Goal: Transaction & Acquisition: Purchase product/service

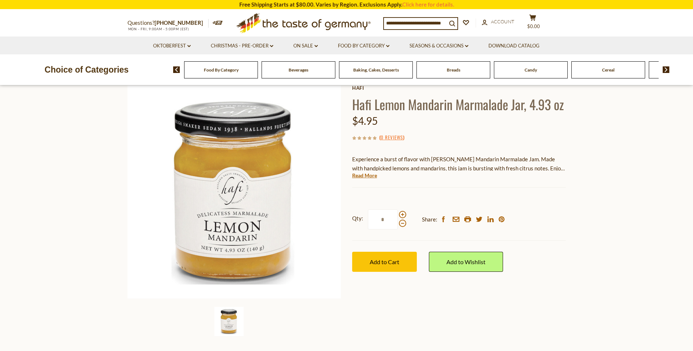
scroll to position [73, 0]
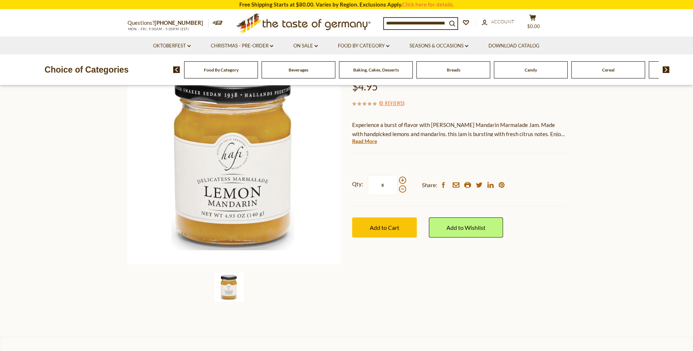
drag, startPoint x: 388, startPoint y: 186, endPoint x: 366, endPoint y: 182, distance: 22.3
click at [366, 182] on label "Qty: *" at bounding box center [379, 185] width 54 height 20
click at [368, 182] on input "*" at bounding box center [383, 185] width 30 height 20
type input "**"
click at [396, 231] on span "Add to Cart" at bounding box center [385, 227] width 30 height 7
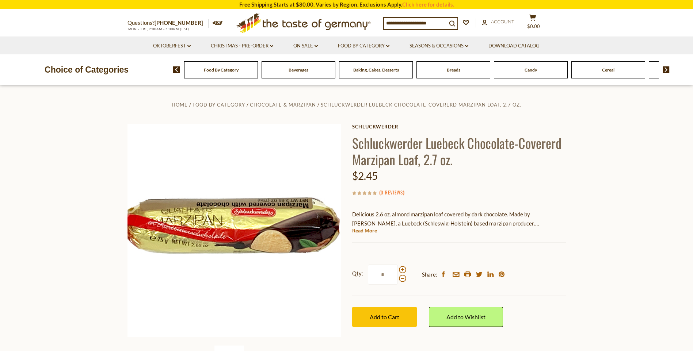
drag, startPoint x: 387, startPoint y: 274, endPoint x: 371, endPoint y: 275, distance: 16.1
click at [371, 275] on input "*" at bounding box center [383, 275] width 30 height 20
type input "**"
click at [441, 243] on div "Schluckwerder Schluckwerder Luebeck Chocolate-Covererd Marzipan Loaf, 2.7 oz. $…" at bounding box center [459, 234] width 214 height 220
click at [385, 319] on span "Add to Cart" at bounding box center [385, 317] width 30 height 7
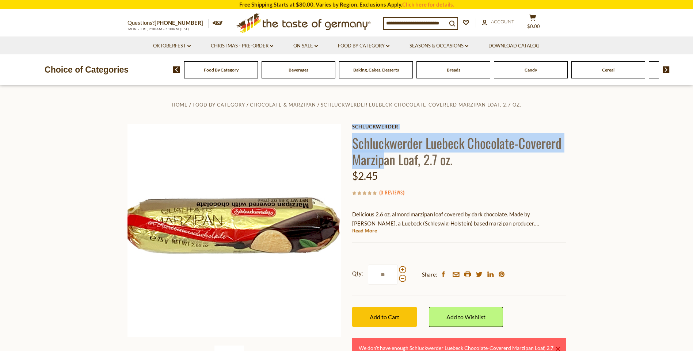
drag, startPoint x: 568, startPoint y: 140, endPoint x: 381, endPoint y: 154, distance: 187.2
click at [381, 154] on div "Home Food By Category Chocolate & Marzipan Schluckwerder Luebeck Chocolate-Cove…" at bounding box center [346, 240] width 449 height 281
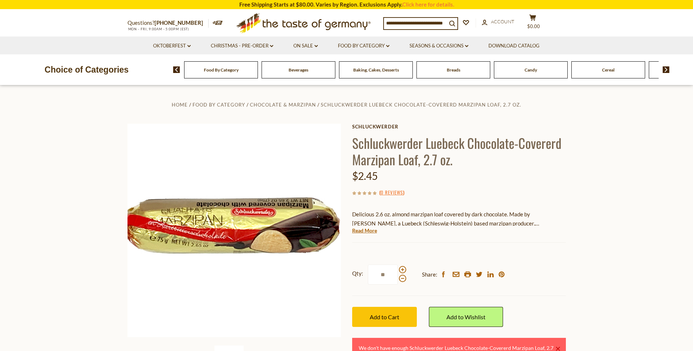
drag, startPoint x: 381, startPoint y: 154, endPoint x: 413, endPoint y: 155, distance: 32.1
click at [413, 155] on h1 "Schluckwerder Luebeck Chocolate-Covererd Marzipan Loaf, 2.7 oz." at bounding box center [459, 151] width 214 height 33
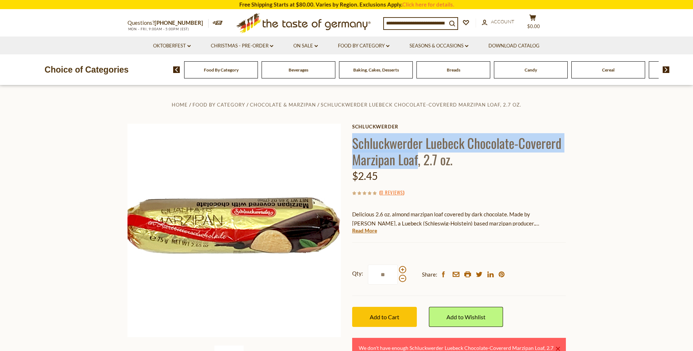
drag, startPoint x: 417, startPoint y: 161, endPoint x: 352, endPoint y: 145, distance: 66.8
click at [352, 145] on h1 "Schluckwerder Luebeck Chocolate-Covererd Marzipan Loaf, 2.7 oz." at bounding box center [459, 151] width 214 height 33
copy h1 "Schluckwerder Luebeck Chocolate-Covererd Marzipan Loaf"
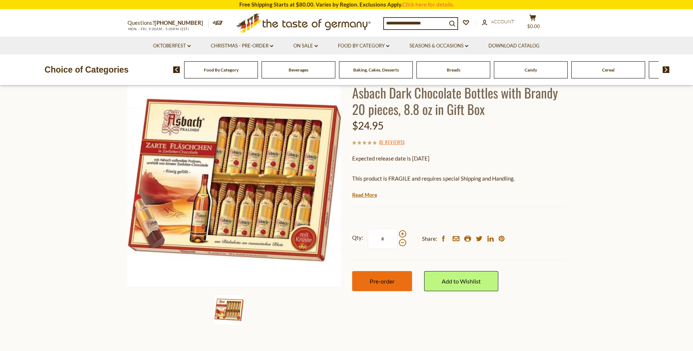
scroll to position [110, 0]
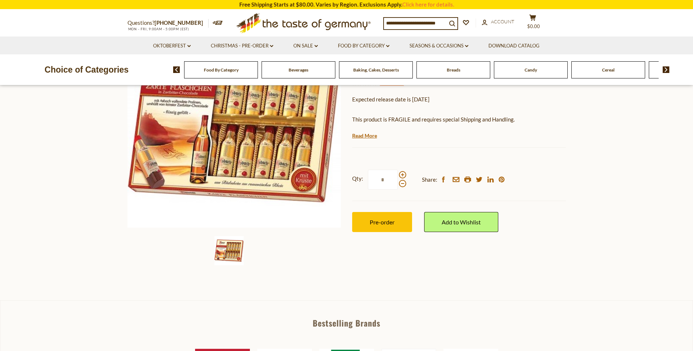
drag, startPoint x: 386, startPoint y: 180, endPoint x: 379, endPoint y: 180, distance: 6.6
click at [379, 180] on input "*" at bounding box center [383, 180] width 30 height 20
type input "*"
click at [472, 166] on div "Qty: * Share: facebook email printer twitter linkedin pinterest" at bounding box center [459, 180] width 214 height 42
